Goal: Find specific page/section: Find specific page/section

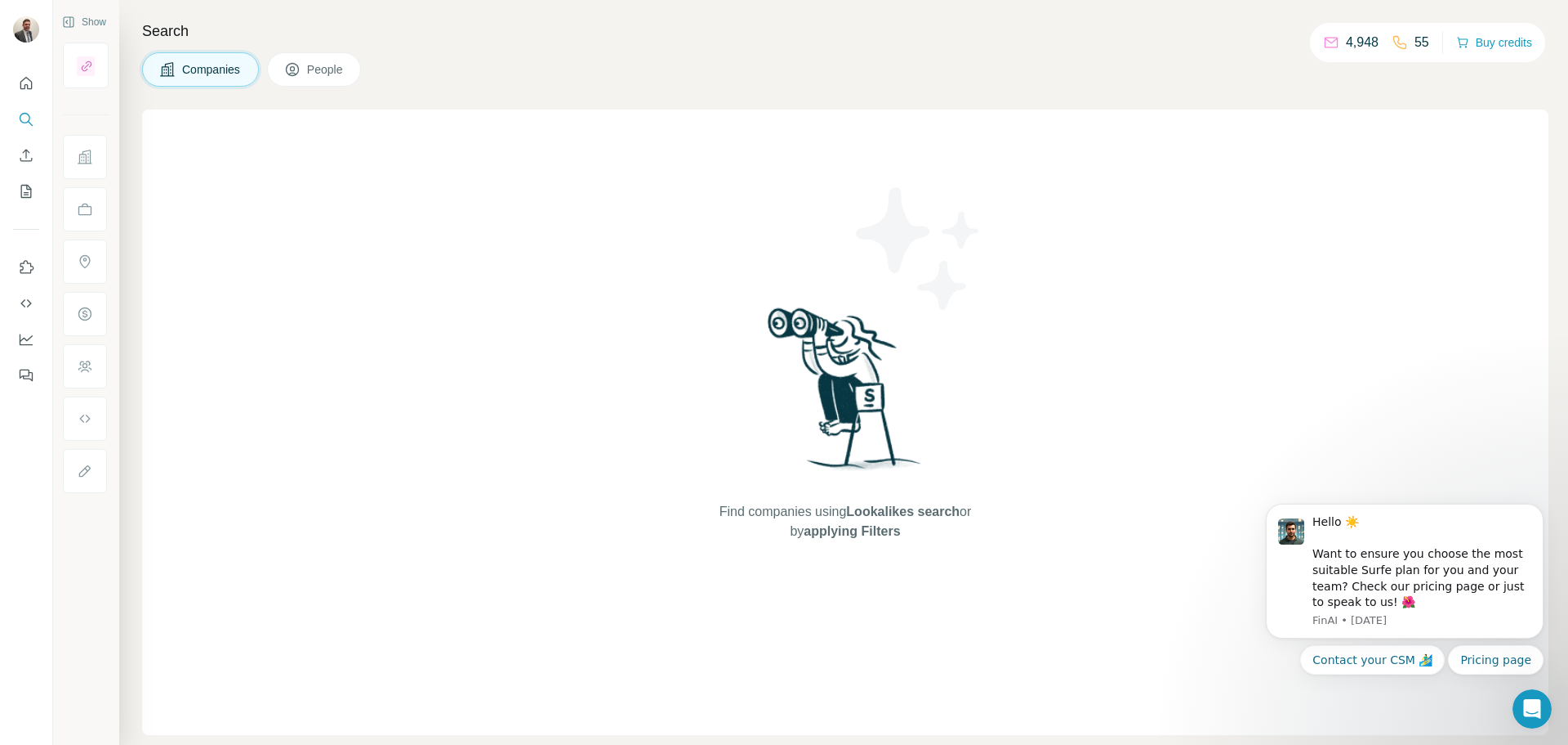
click at [185, 62] on span "Companies" at bounding box center [211, 69] width 59 height 17
click at [301, 65] on icon at bounding box center [292, 69] width 17 height 17
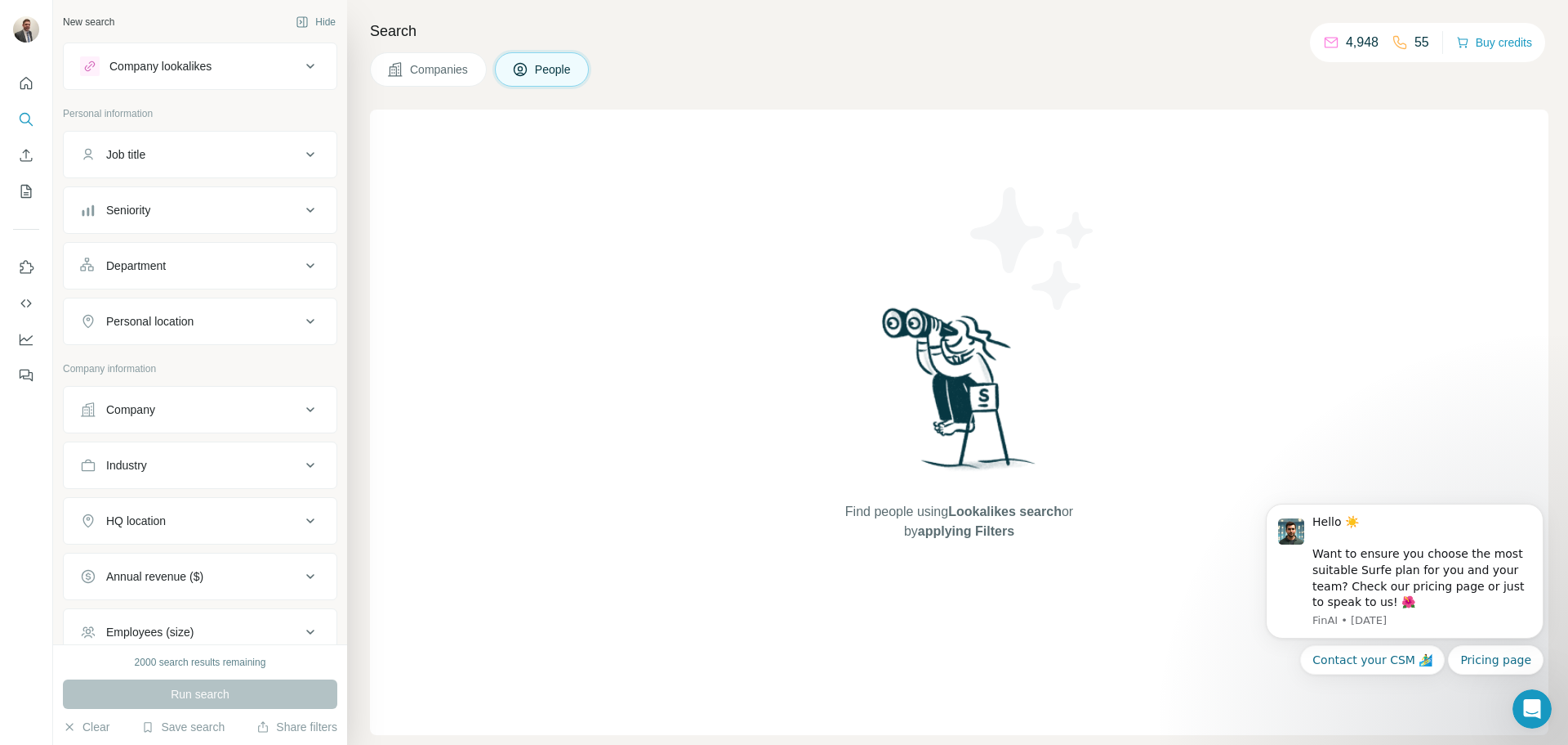
click at [145, 145] on button "Job title" at bounding box center [200, 154] width 273 height 39
click at [130, 262] on div "Seniority" at bounding box center [128, 259] width 44 height 17
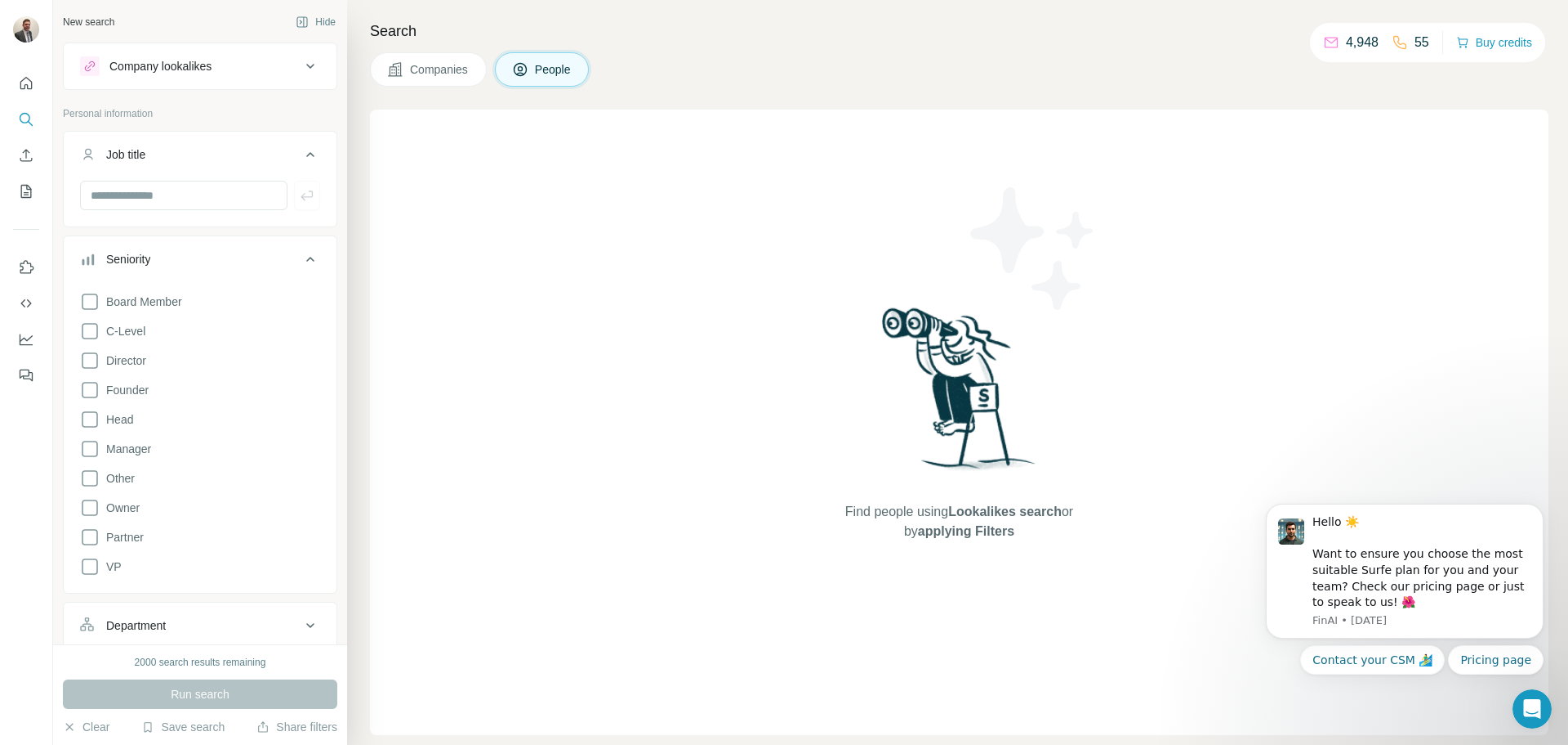
click at [130, 262] on div "Seniority" at bounding box center [128, 259] width 44 height 17
click at [145, 156] on div "Job title" at bounding box center [126, 154] width 39 height 17
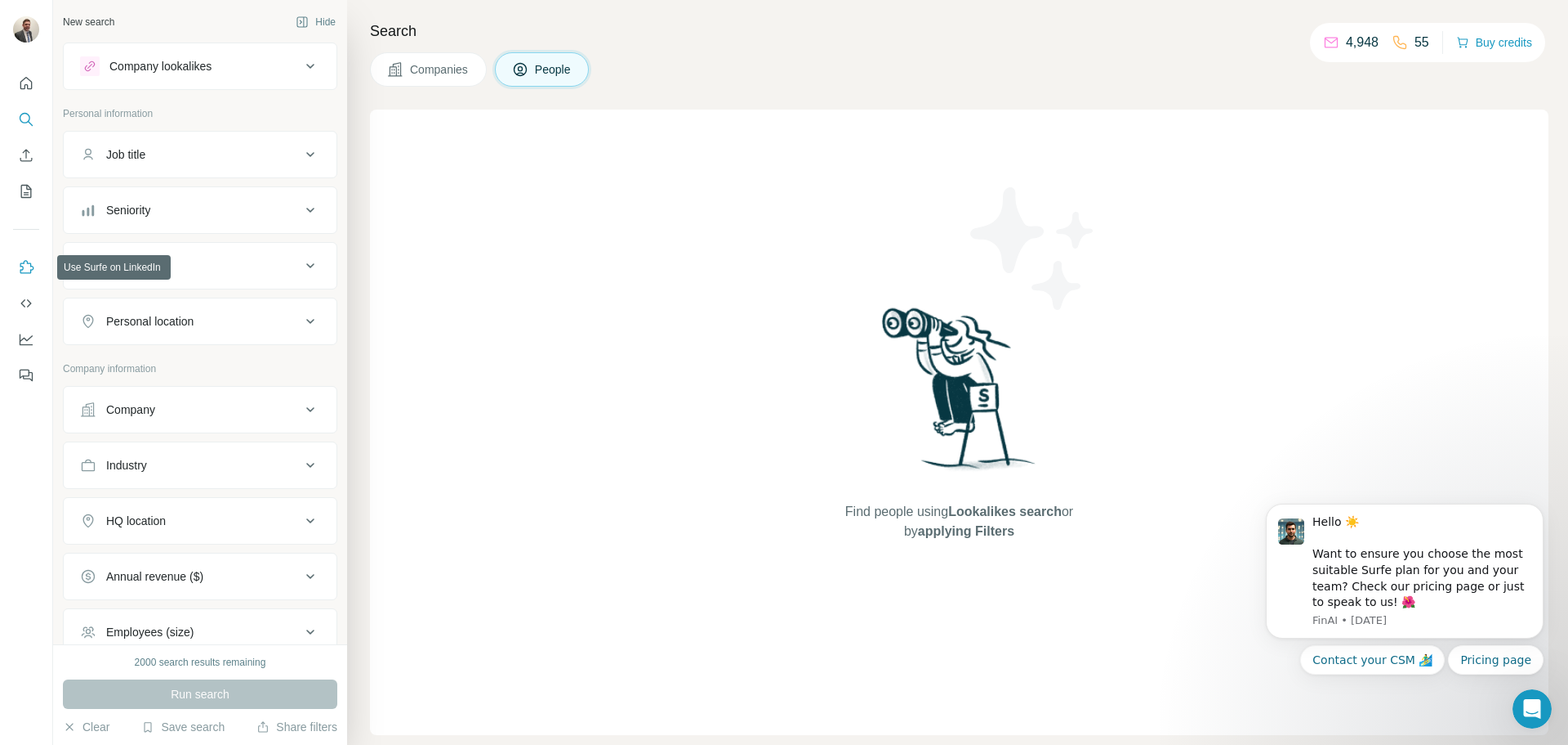
click at [22, 261] on icon "Use Surfe on LinkedIn" at bounding box center [25, 267] width 17 height 17
click at [28, 89] on icon "Quick start" at bounding box center [26, 83] width 13 height 13
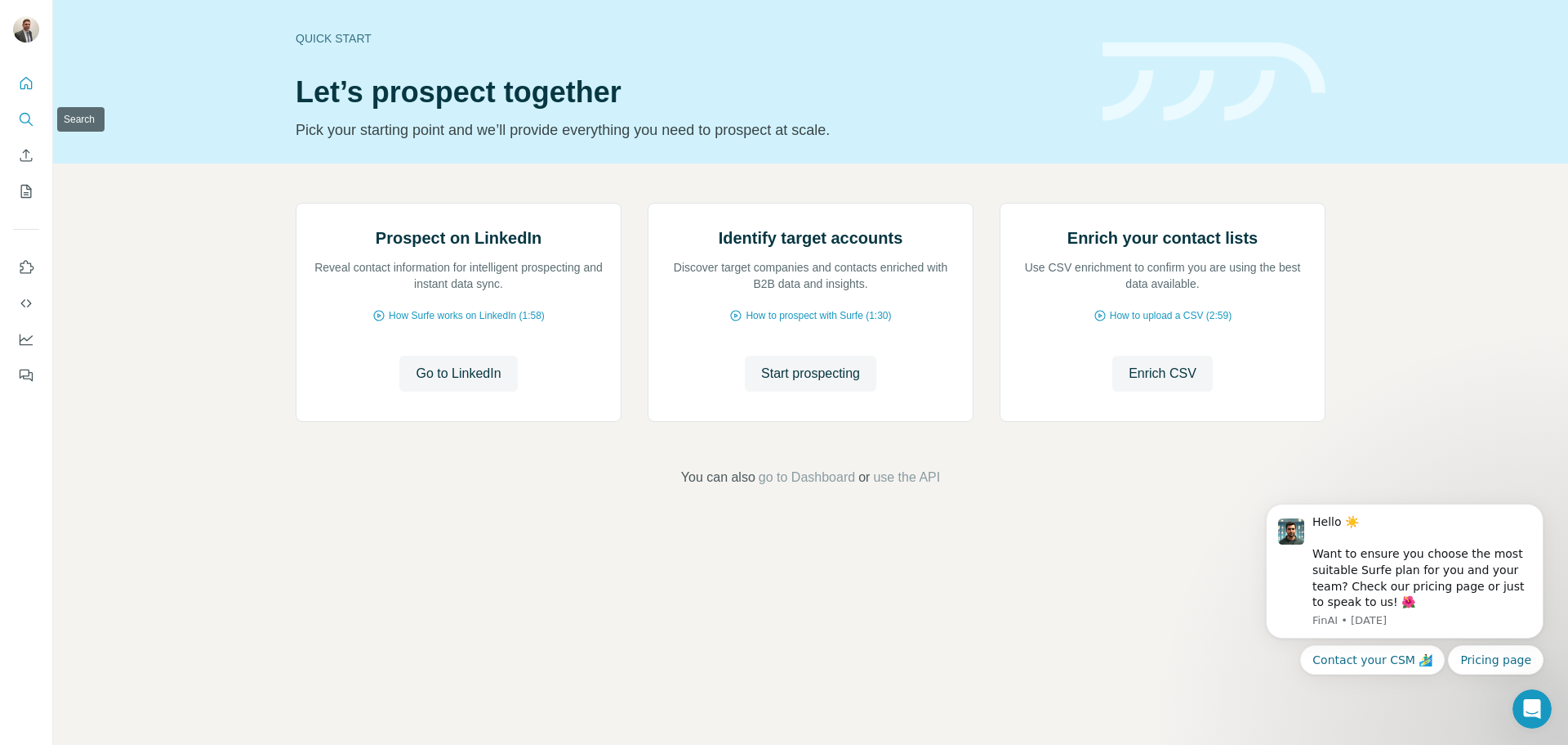
click at [28, 109] on button "Search" at bounding box center [25, 119] width 26 height 29
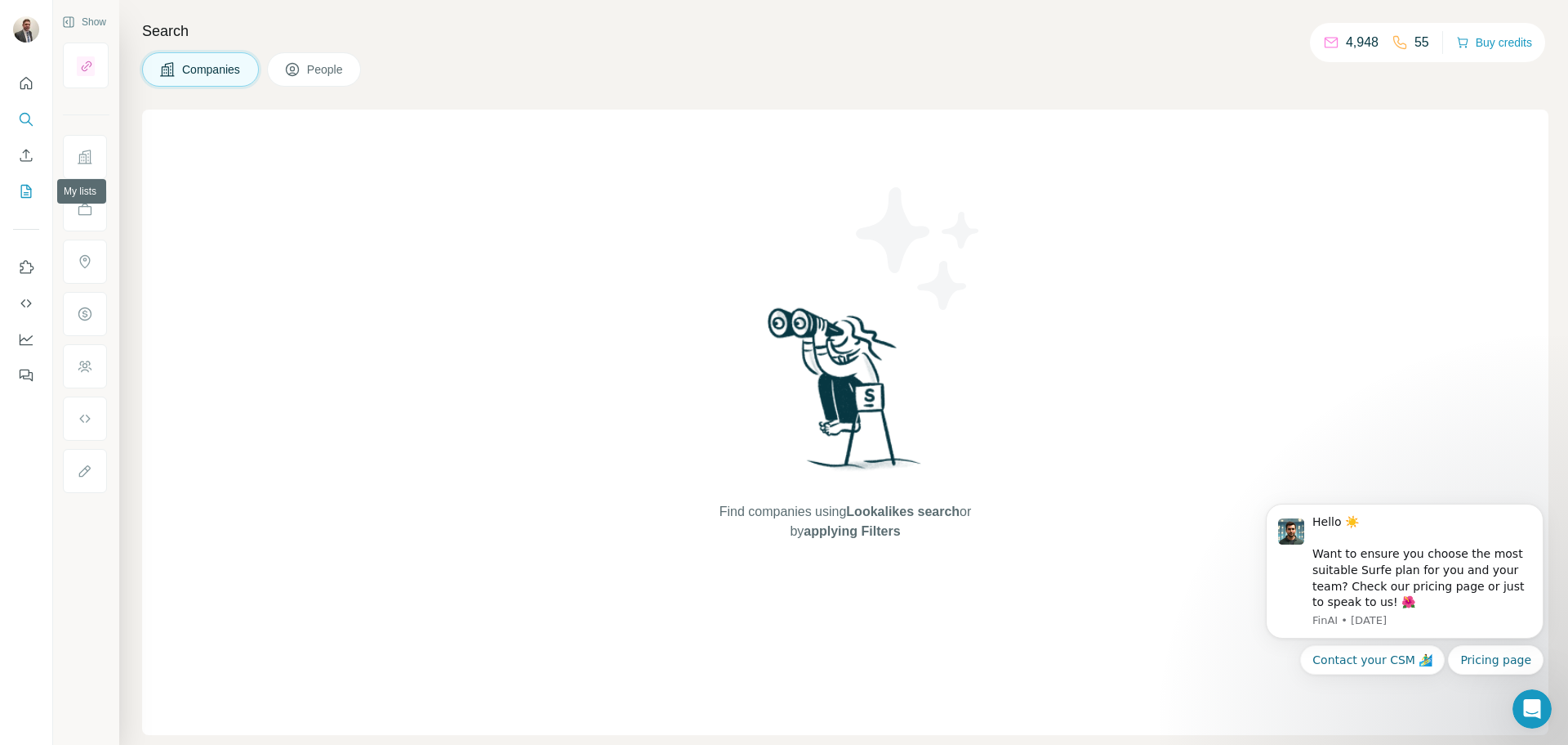
click at [26, 191] on icon "My lists" at bounding box center [25, 191] width 17 height 17
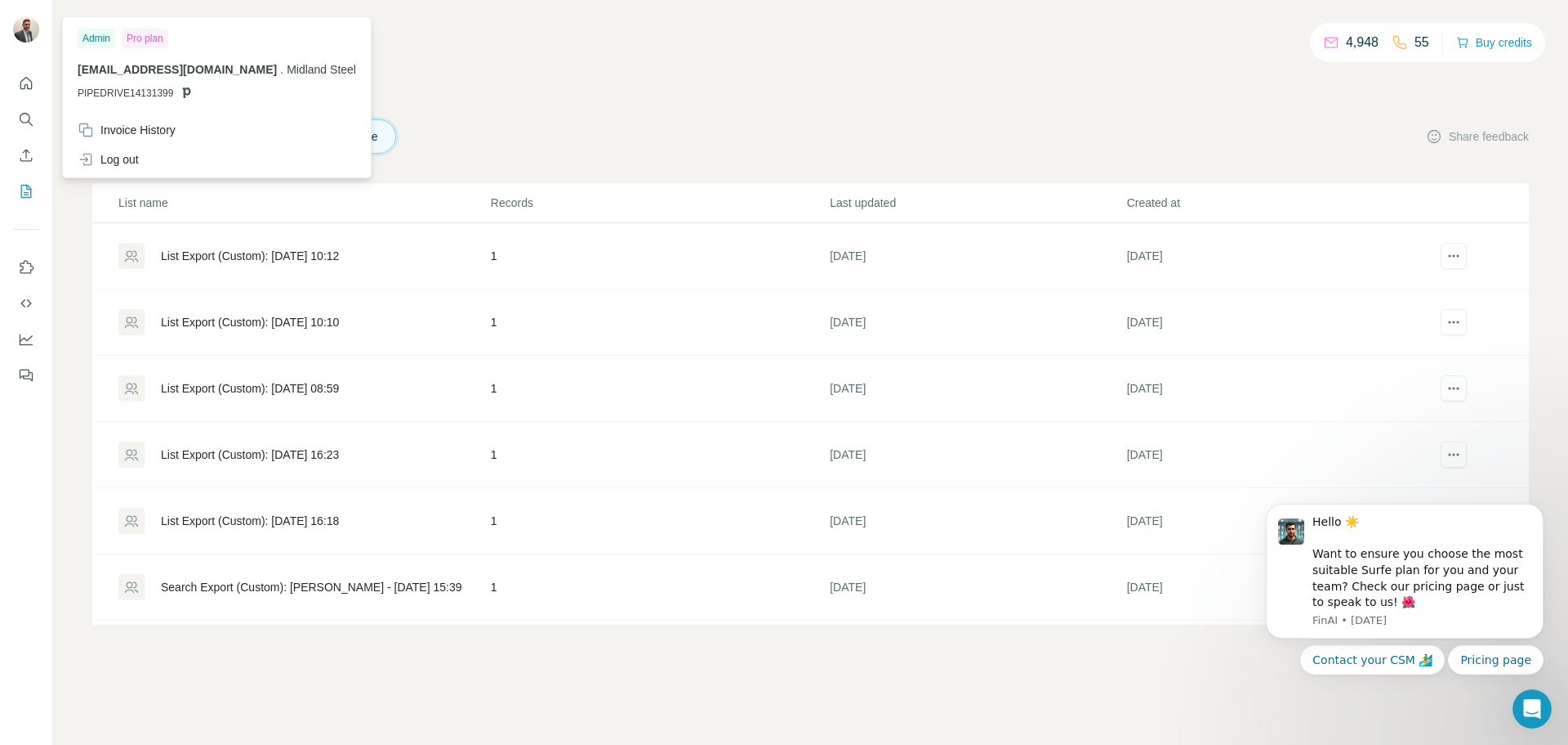
click at [23, 31] on img at bounding box center [25, 29] width 26 height 26
click at [28, 270] on icon "Use Surfe on LinkedIn" at bounding box center [25, 267] width 17 height 17
click at [287, 73] on span "Midland Steel" at bounding box center [321, 69] width 69 height 13
click at [290, 68] on span "Midland Steel" at bounding box center [321, 69] width 69 height 13
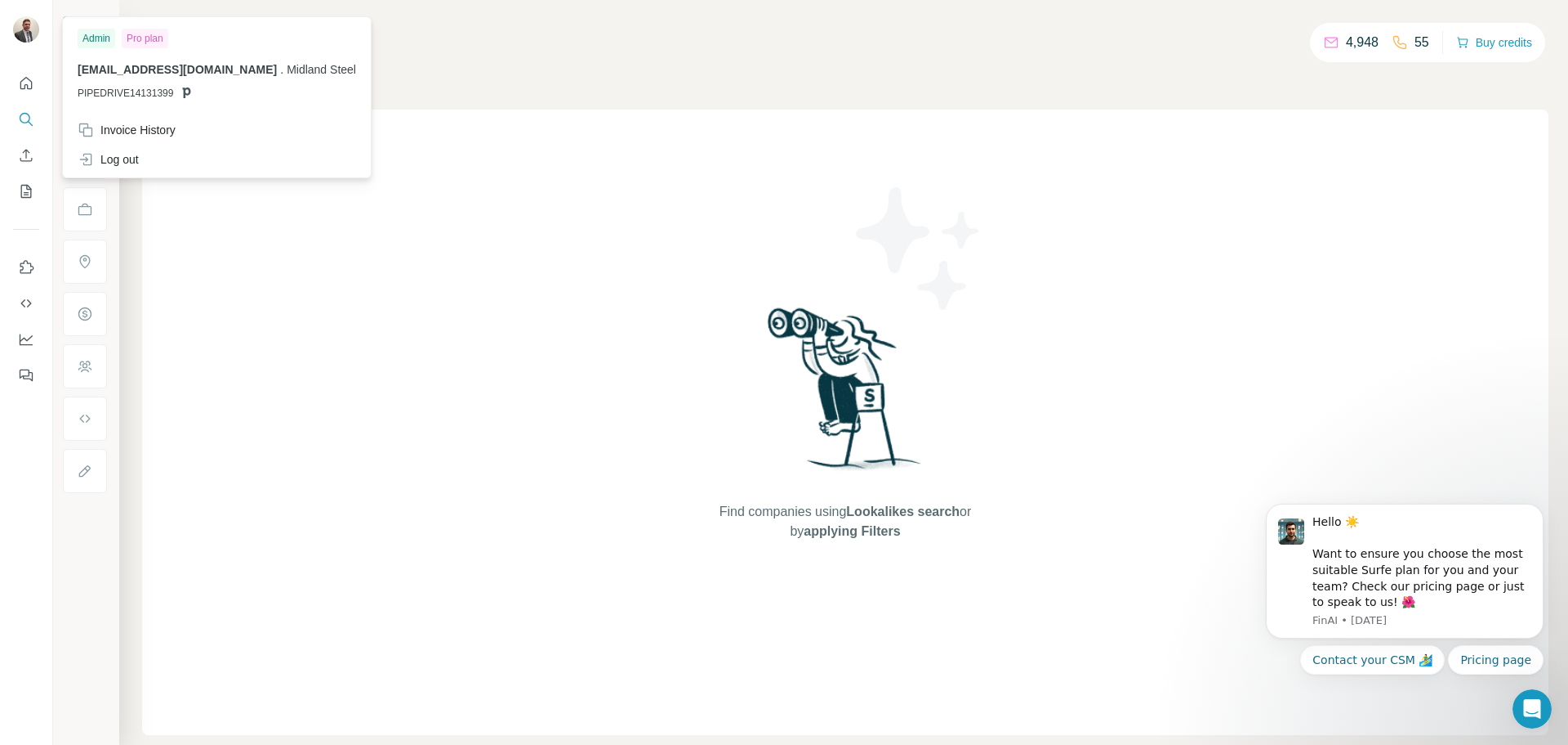
click at [586, 34] on h4 "Search" at bounding box center [845, 30] width 1406 height 22
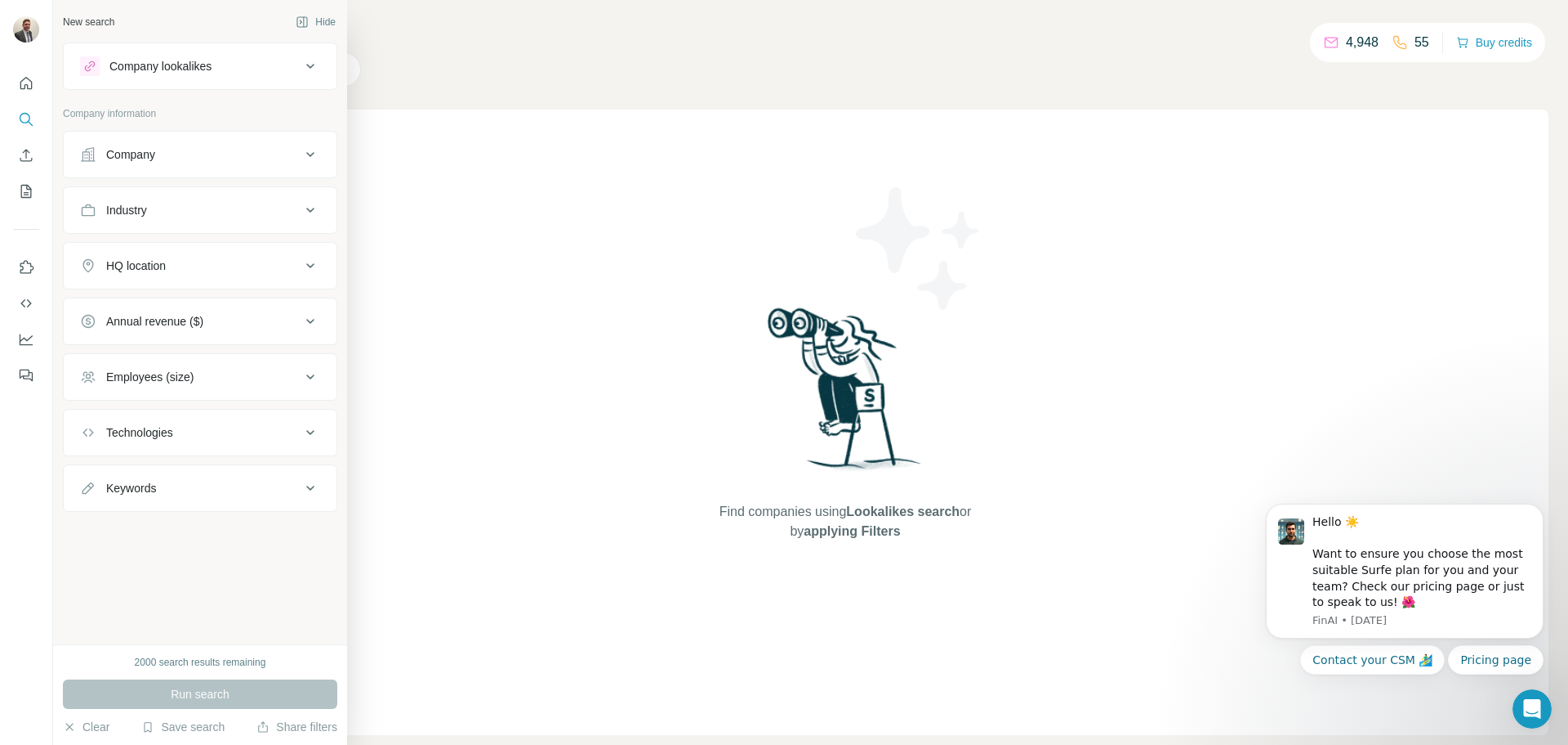
click at [192, 434] on div "Technologies" at bounding box center [190, 432] width 221 height 17
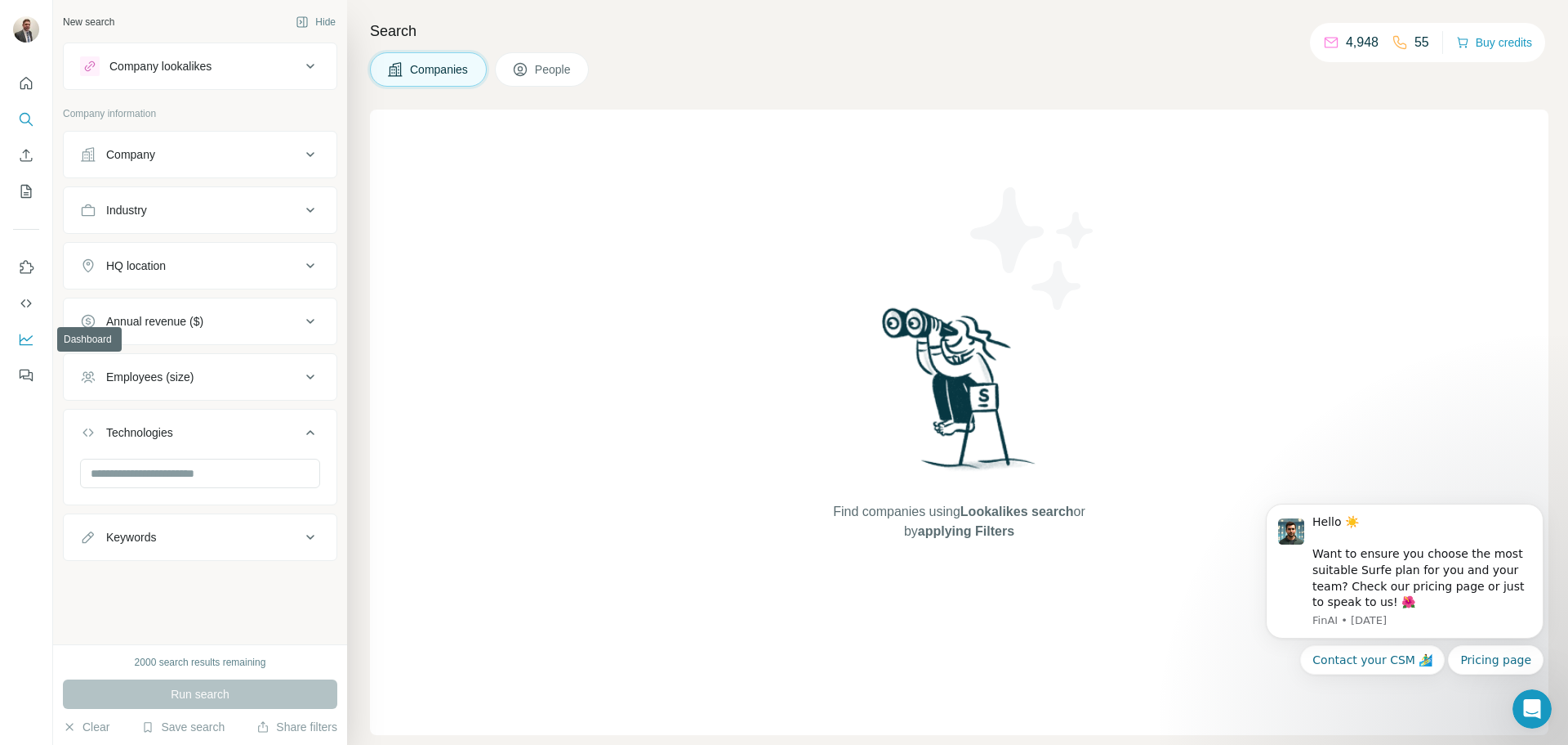
click at [23, 337] on icon "Dashboard" at bounding box center [25, 339] width 17 height 17
